Goal: Leave review/rating

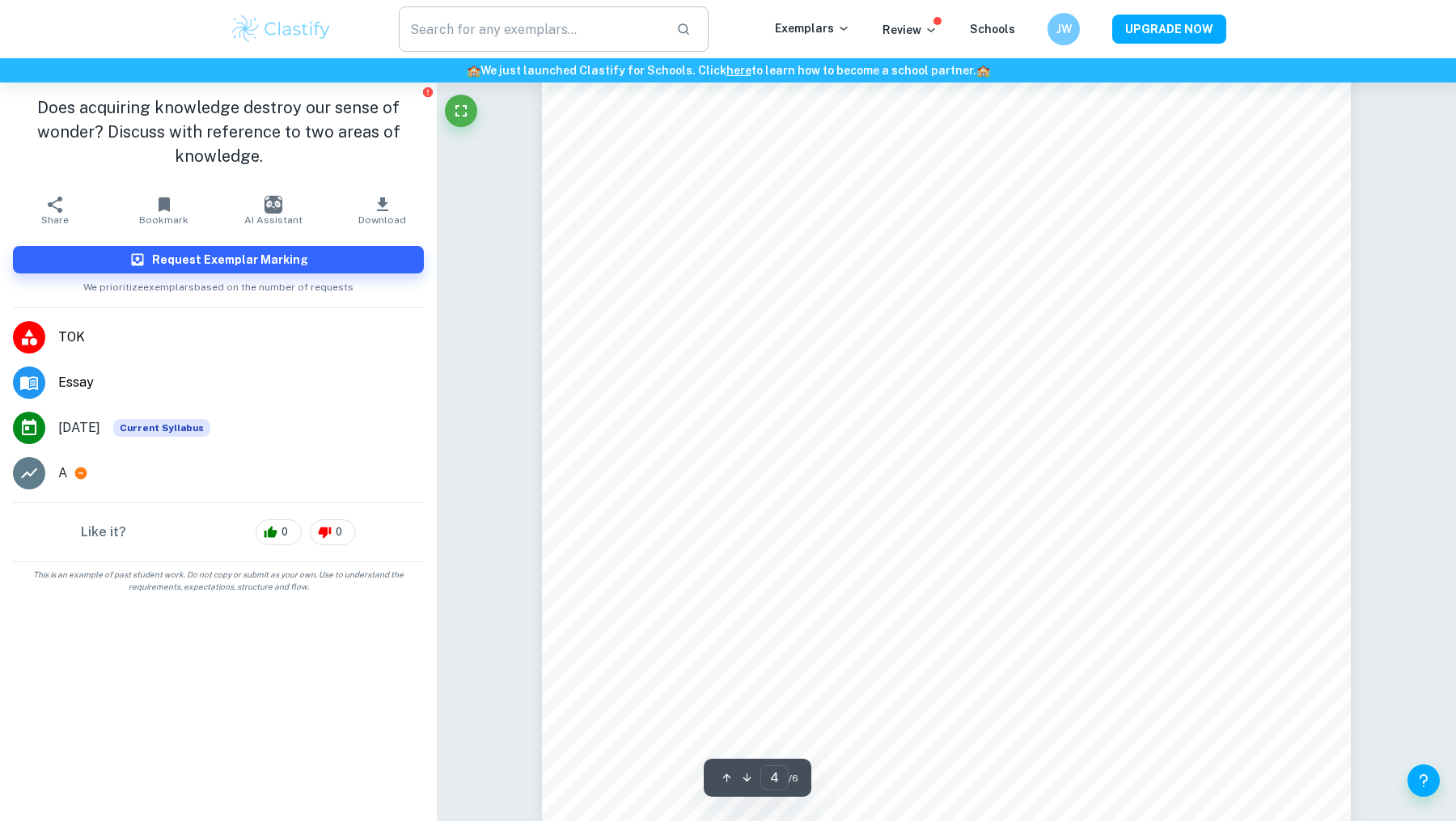
scroll to position [4640, 0]
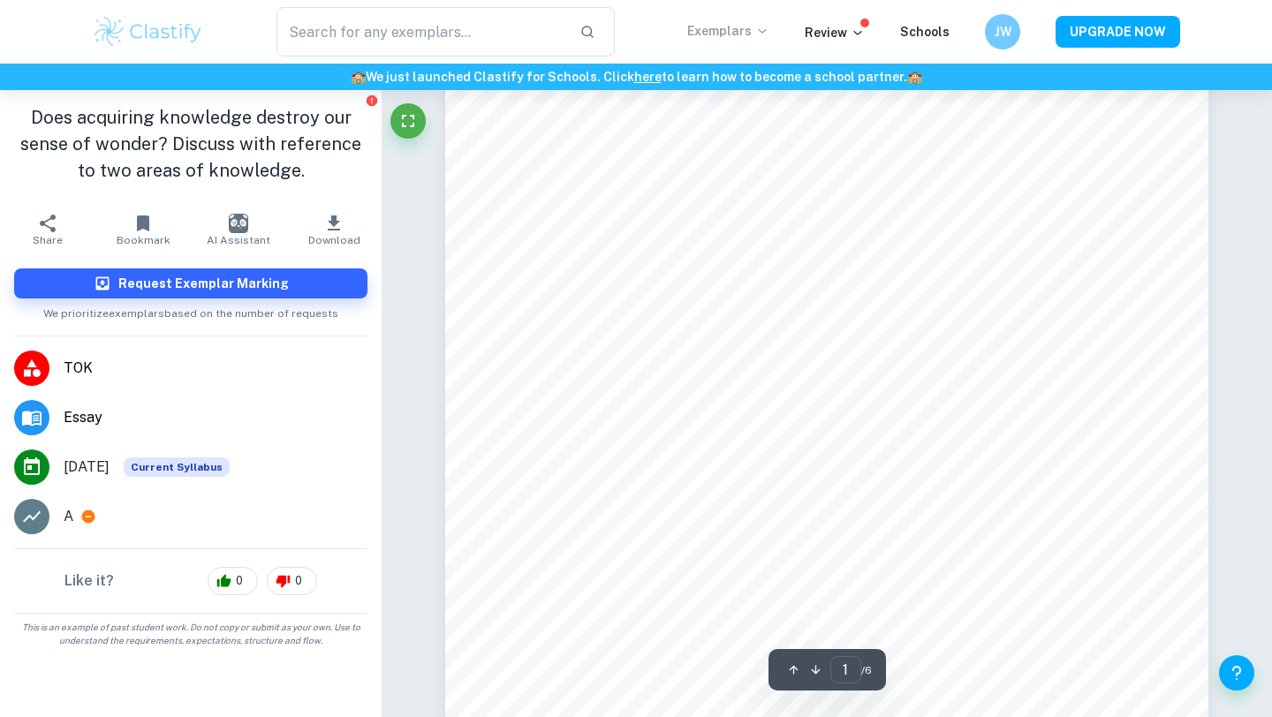
scroll to position [419, 0]
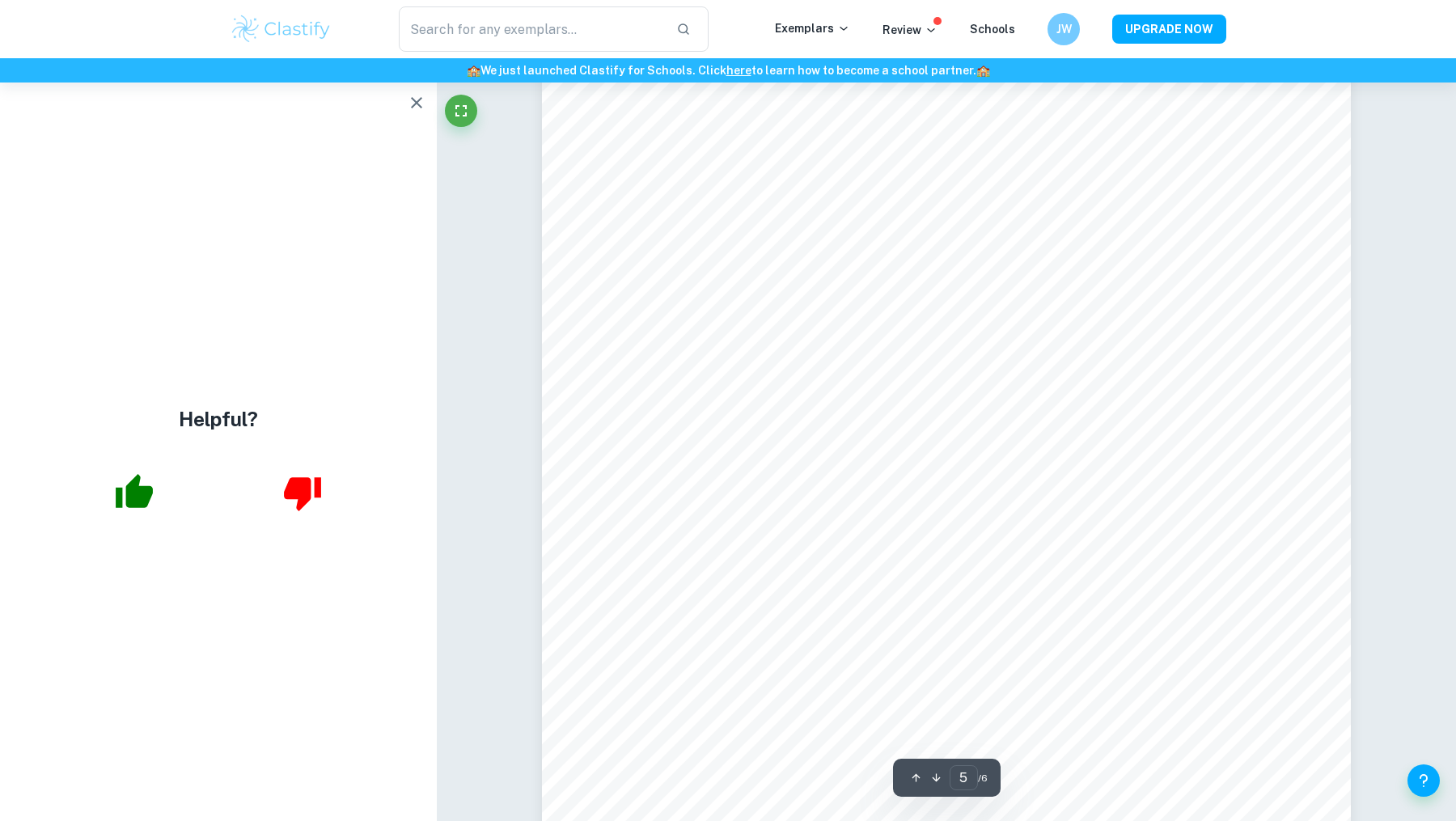
scroll to position [4976, 0]
click at [407, 107] on icon "button" at bounding box center [416, 103] width 19 height 19
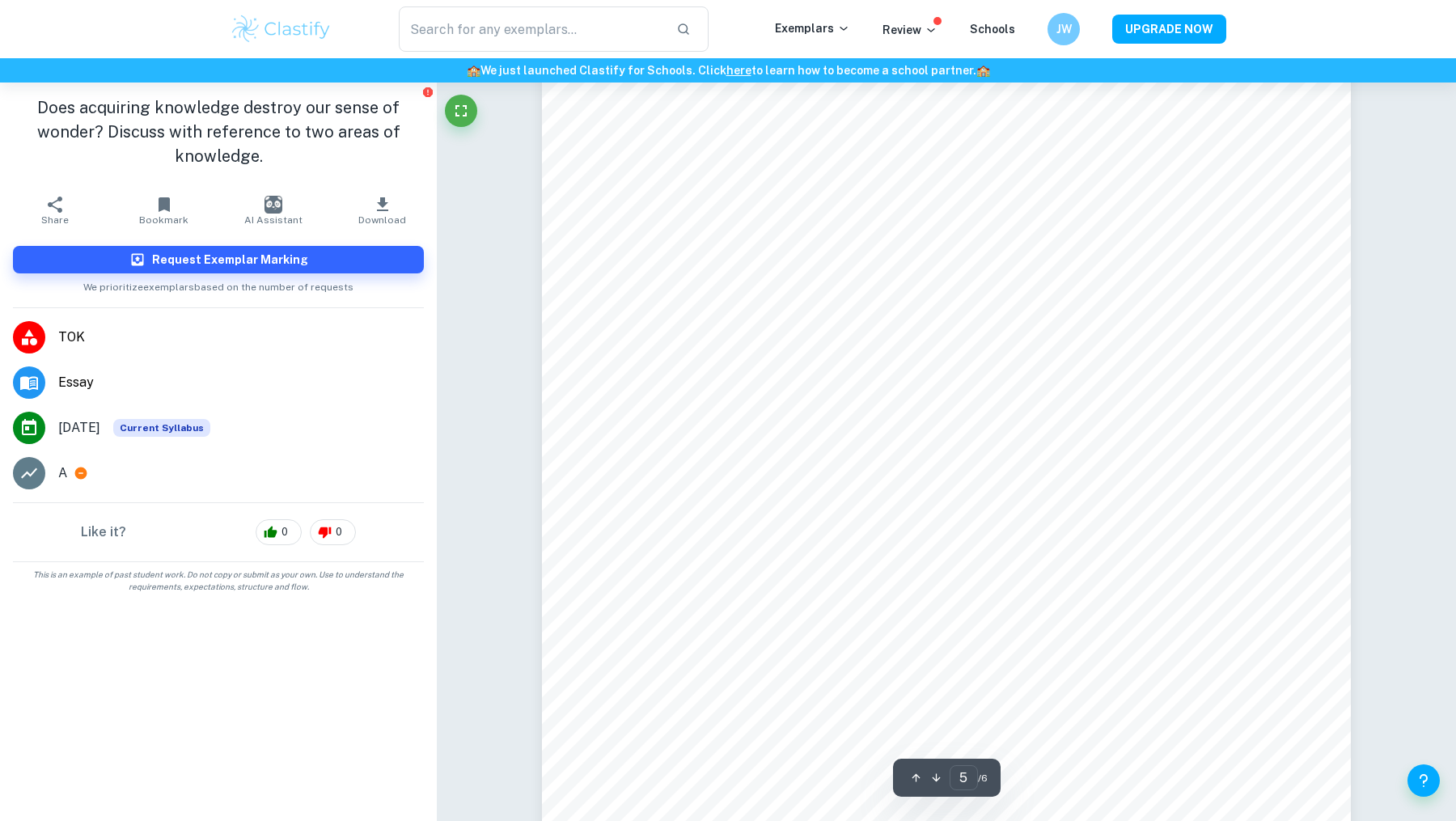
scroll to position [5139, 0]
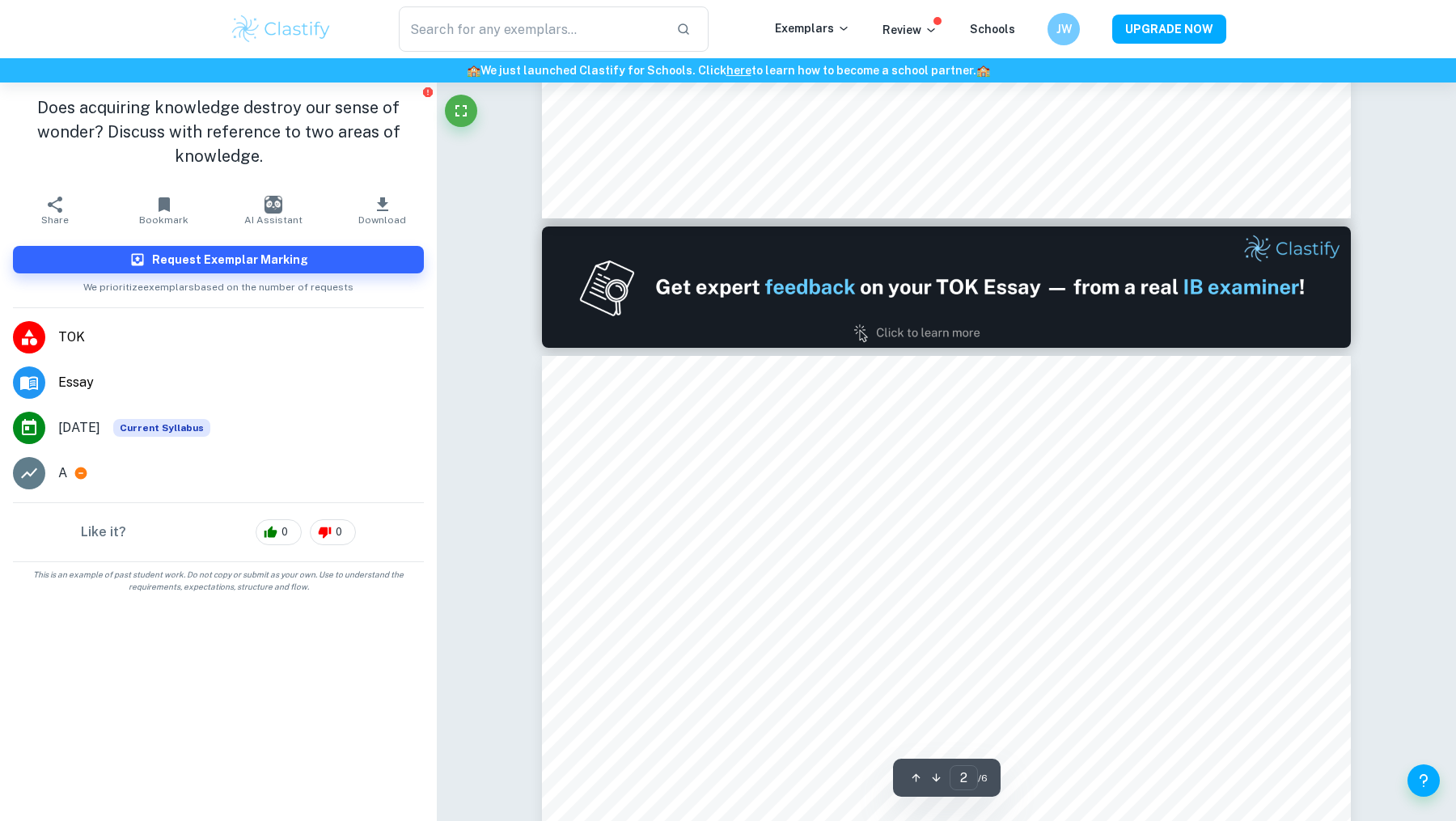
type input "1"
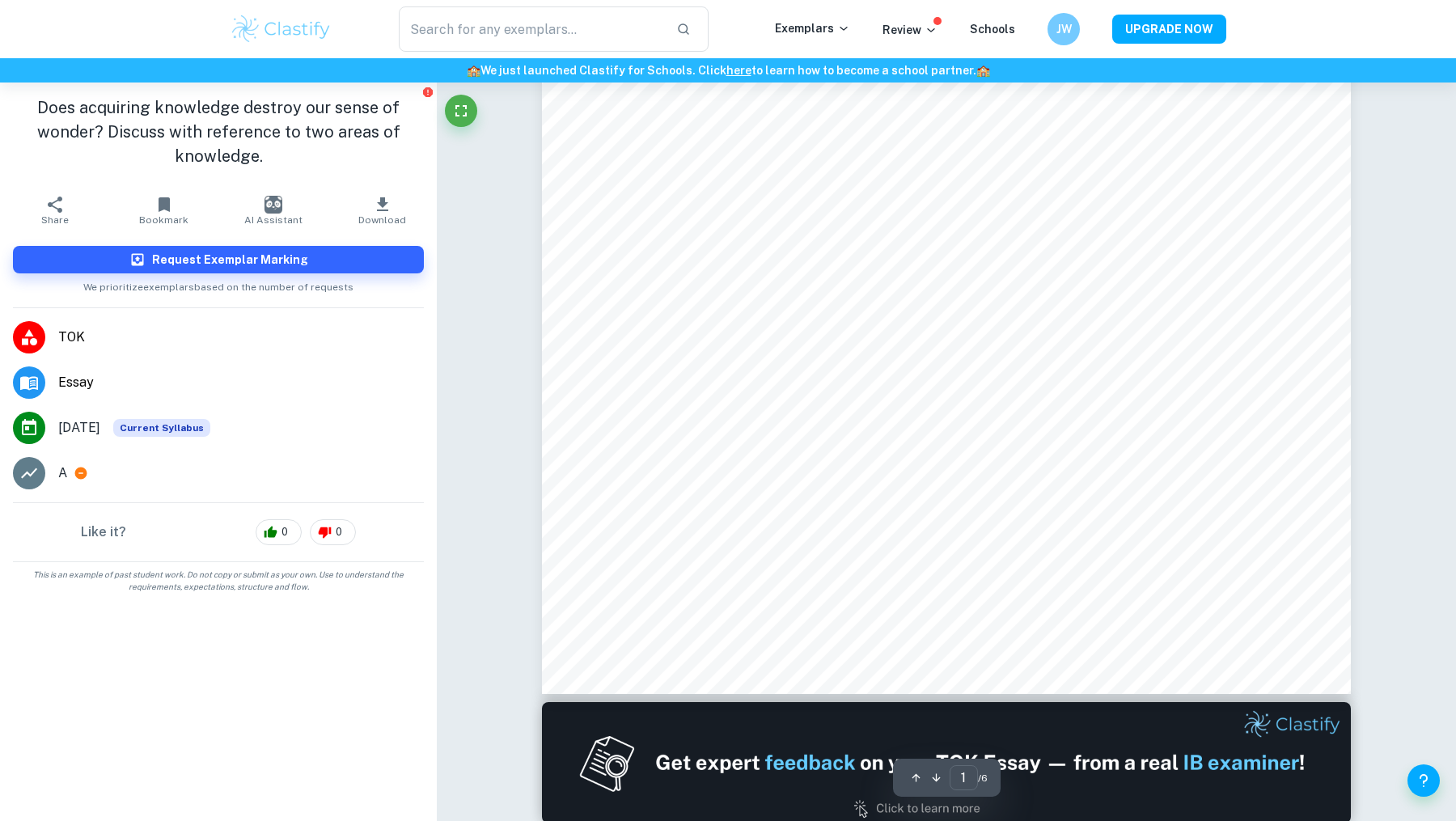
scroll to position [547, 0]
